Goal: Transaction & Acquisition: Purchase product/service

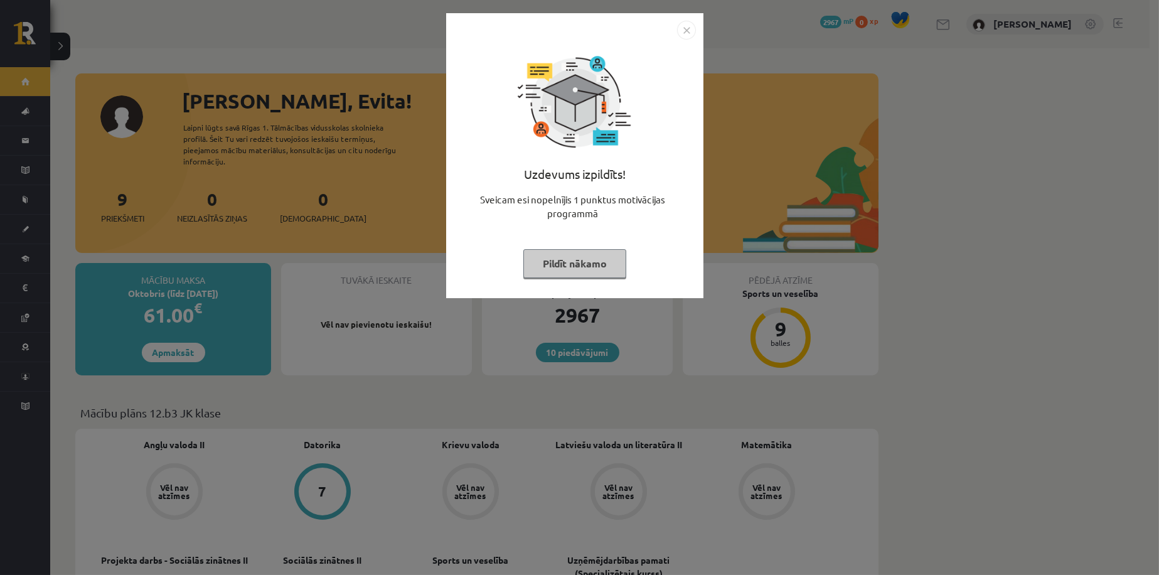
click at [582, 281] on div "Uzdevums izpildīts! Sveicam esi nopelnījis 1 punktus motivācijas programmā Pild…" at bounding box center [575, 165] width 242 height 251
click at [578, 268] on button "Pildīt nākamo" at bounding box center [574, 263] width 103 height 29
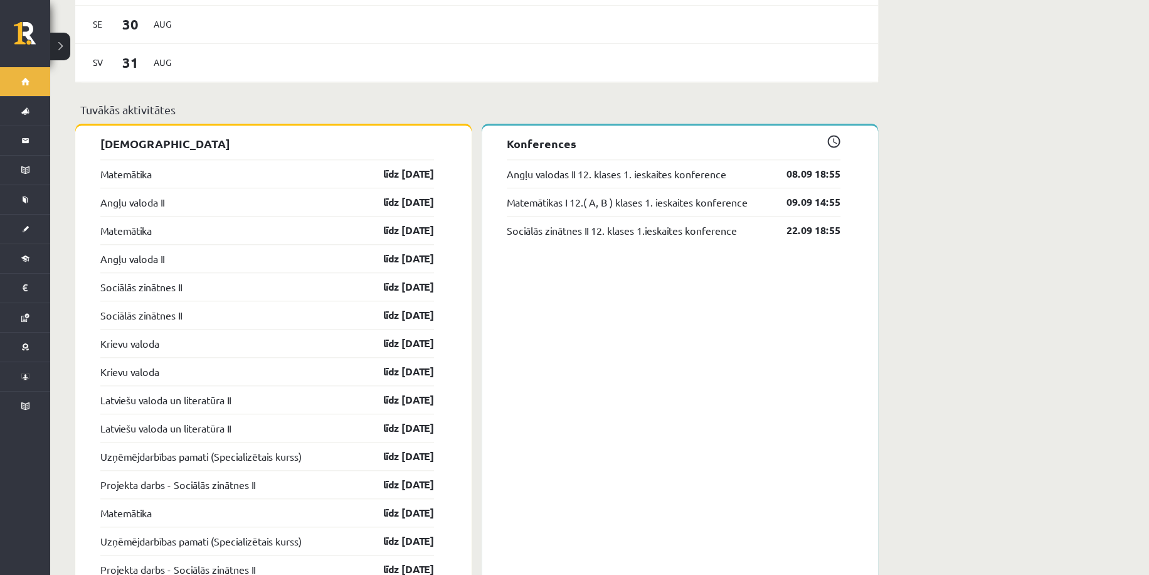
scroll to position [928, 0]
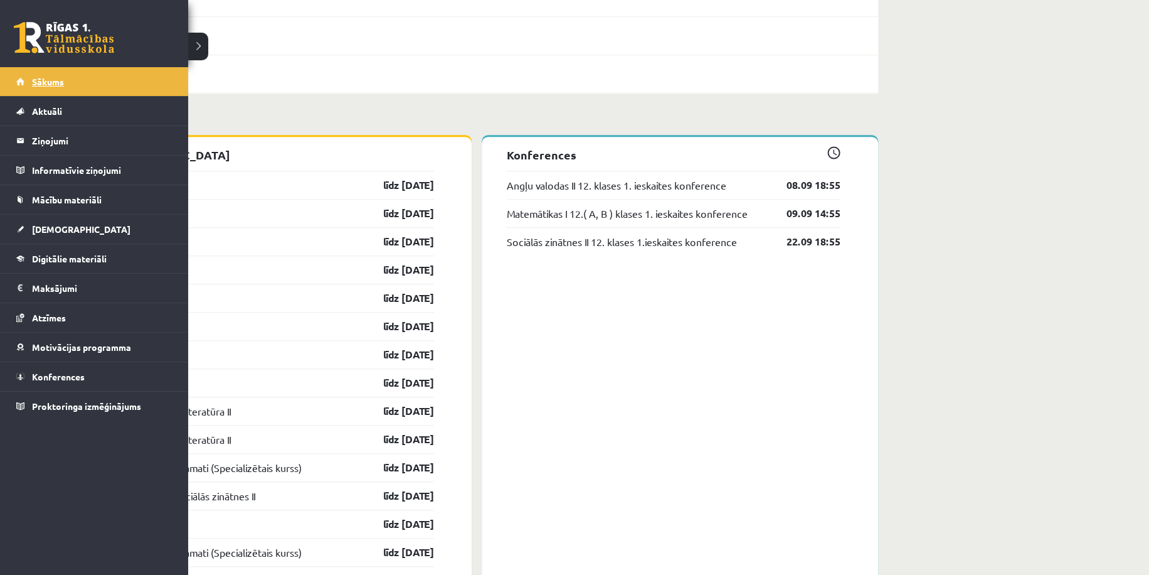
click at [28, 81] on link "Sākums" at bounding box center [94, 81] width 156 height 29
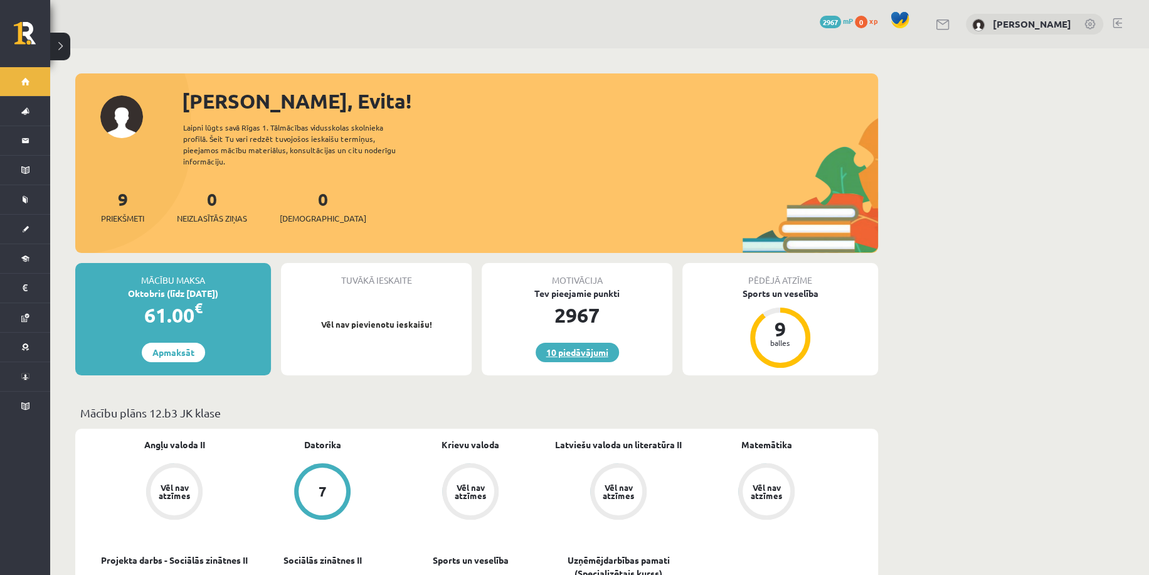
click at [584, 344] on link "10 piedāvājumi" at bounding box center [577, 352] width 83 height 19
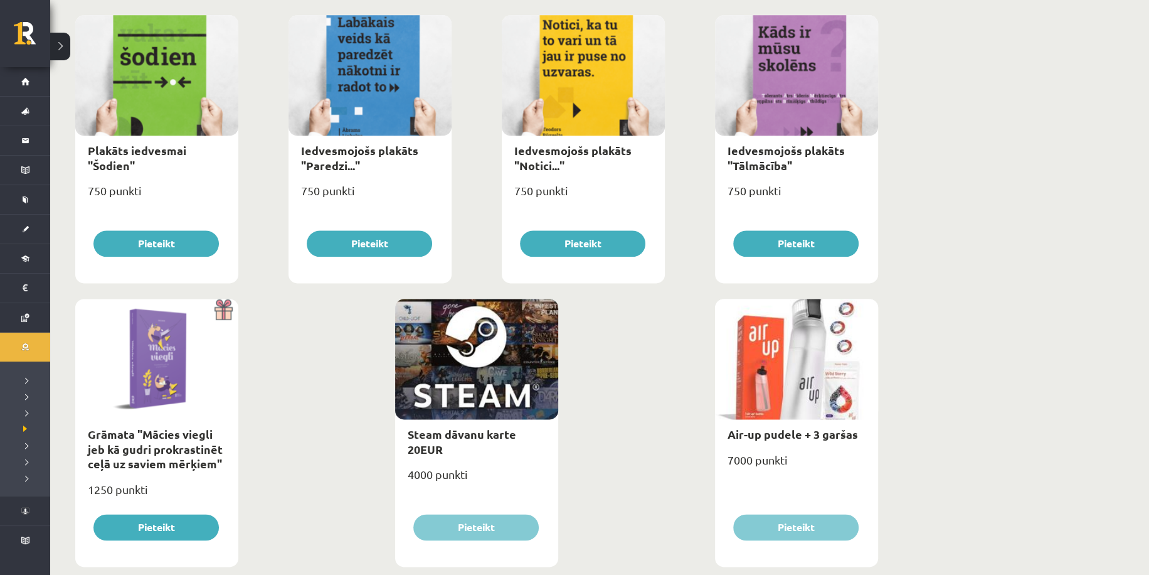
scroll to position [1352, 0]
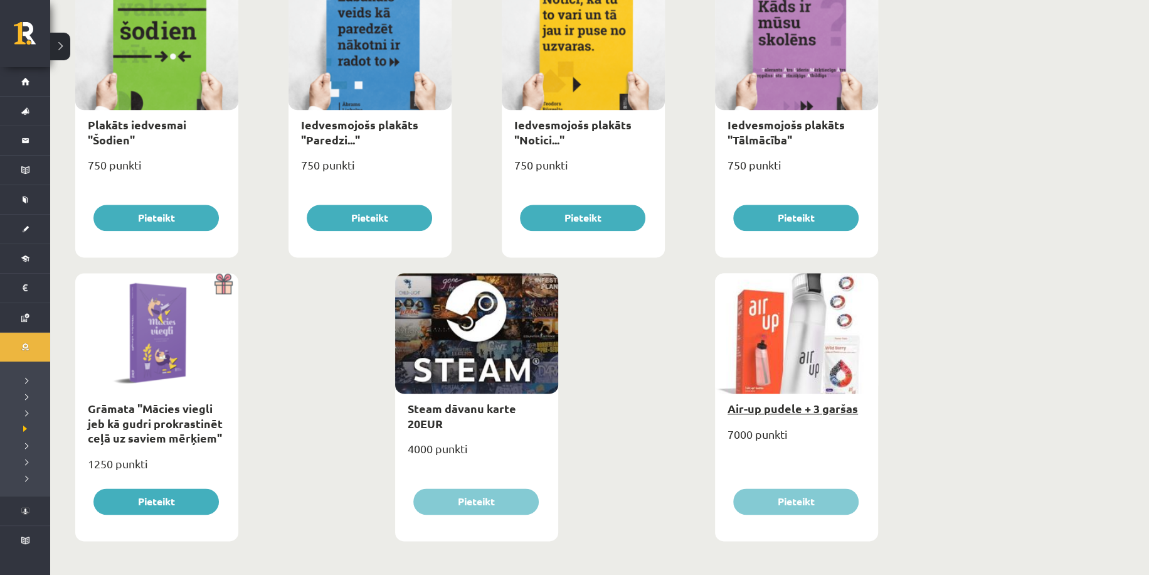
click at [758, 404] on link "Air-up pudele + 3 garšas" at bounding box center [793, 408] width 130 height 14
type input "*"
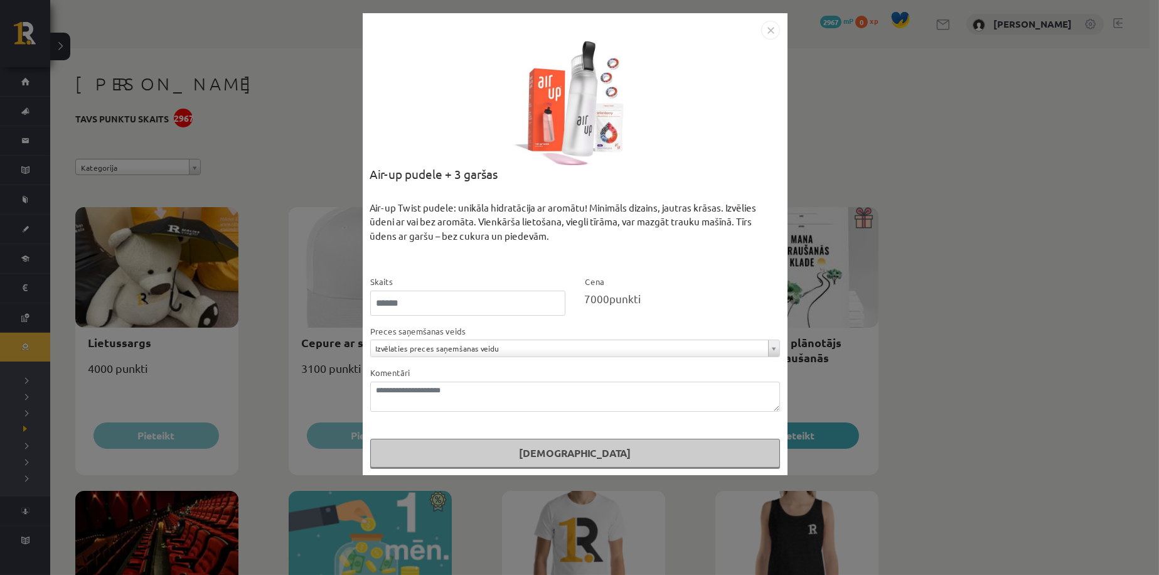
click at [693, 243] on div "Air-up Twist pudele: unikāla hidratācija ar aromātu! Minimāls dizains, jautras …" at bounding box center [575, 238] width 410 height 74
click at [568, 131] on div at bounding box center [574, 102] width 125 height 125
click at [569, 131] on div at bounding box center [574, 102] width 125 height 125
click at [661, 51] on div "**********" at bounding box center [575, 244] width 425 height 462
click at [769, 24] on img "Close" at bounding box center [770, 30] width 19 height 19
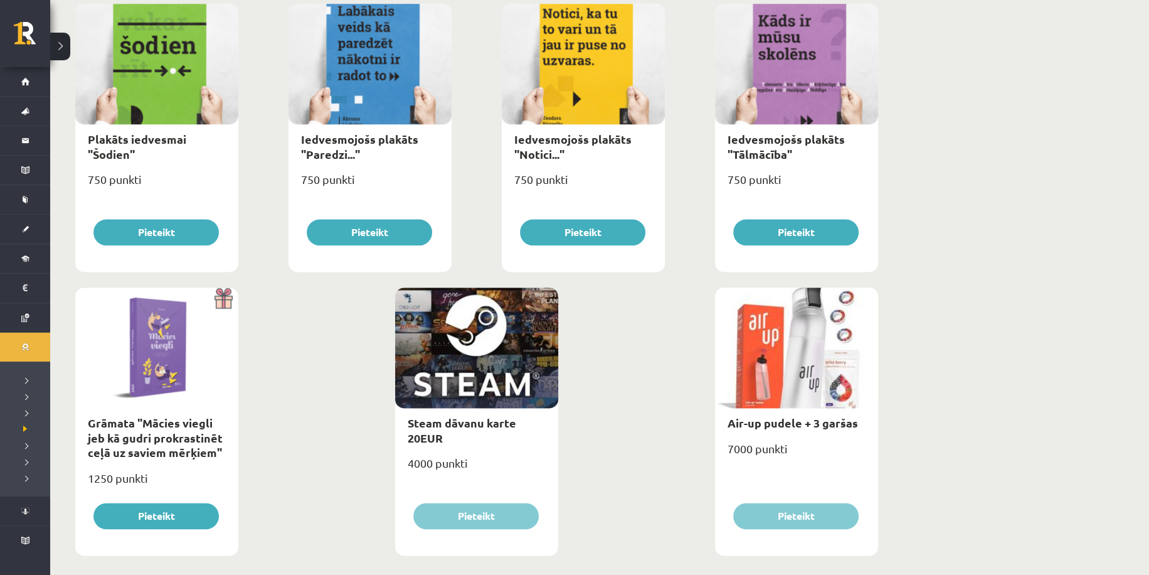
scroll to position [1352, 0]
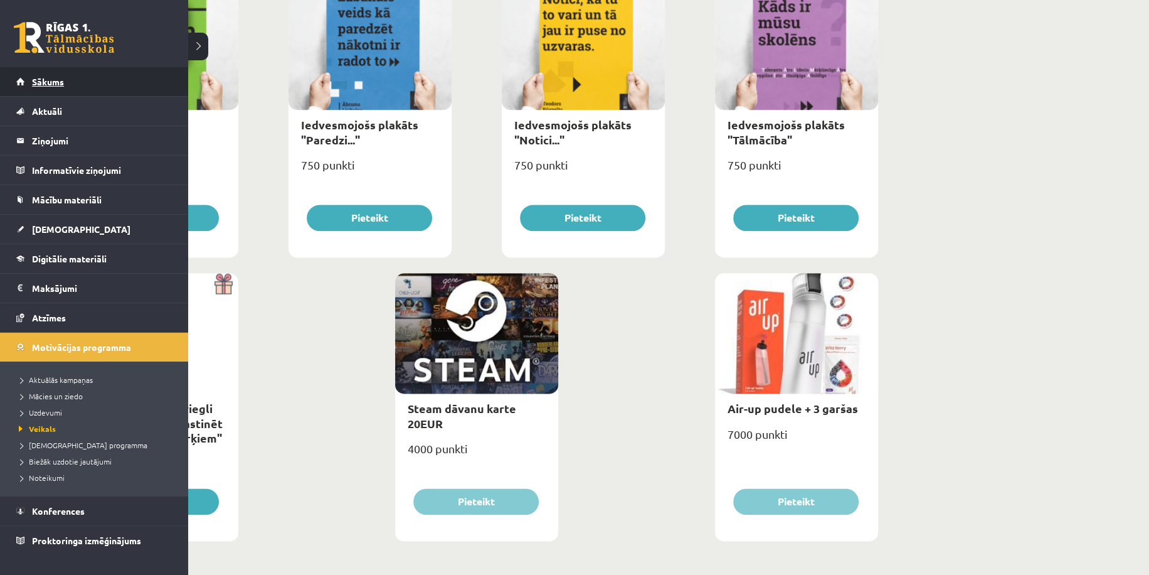
click at [43, 92] on link "Sākums" at bounding box center [94, 81] width 156 height 29
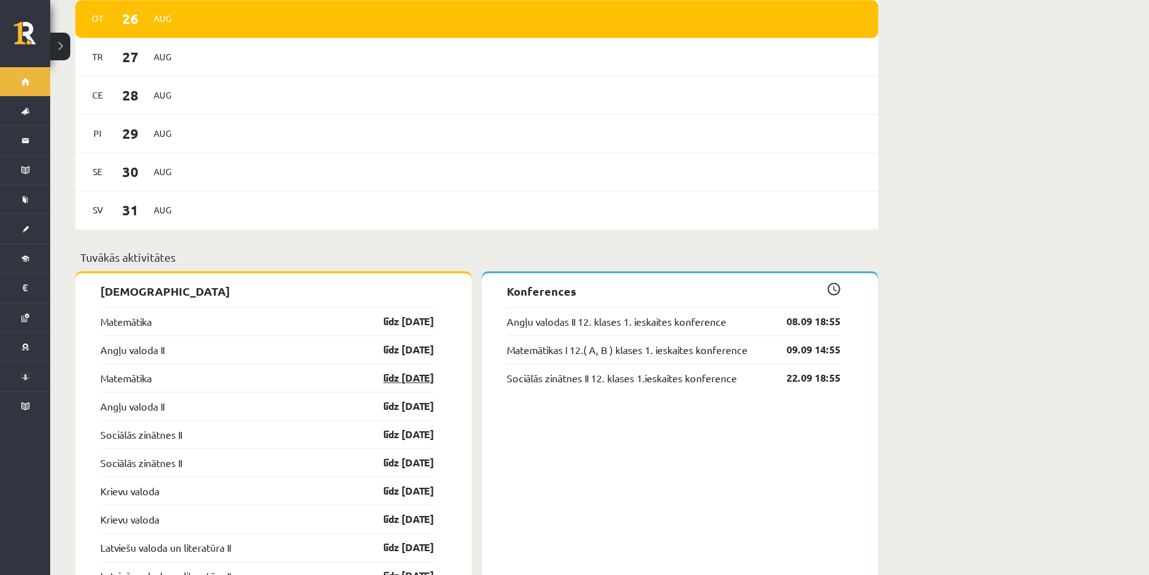
scroll to position [753, 0]
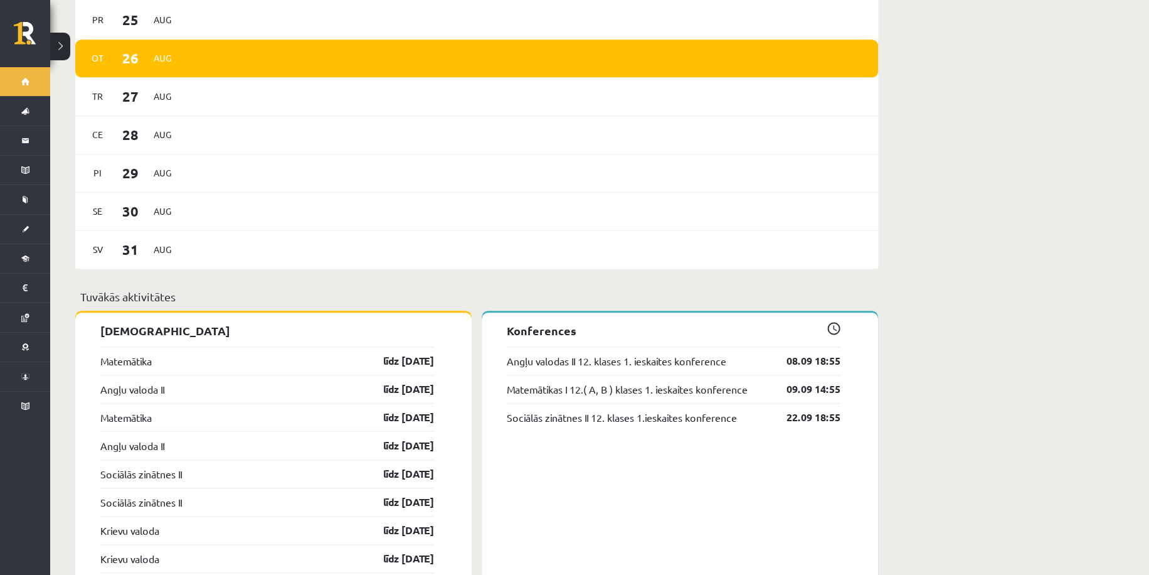
drag, startPoint x: 403, startPoint y: 319, endPoint x: 881, endPoint y: 168, distance: 501.3
click at [881, 168] on div "[PERSON_NAME], Evita! Laipni lūgts savā Rīgas 1. Tālmācības vidusskolas skolnie…" at bounding box center [476, 312] width 853 height 2032
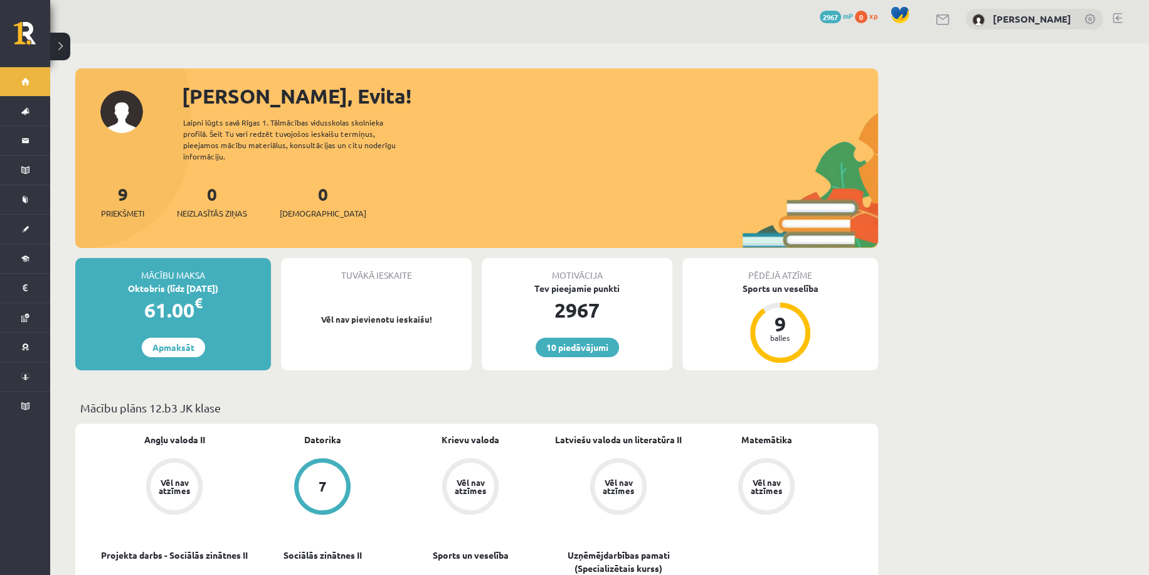
scroll to position [0, 0]
